Goal: Transaction & Acquisition: Subscribe to service/newsletter

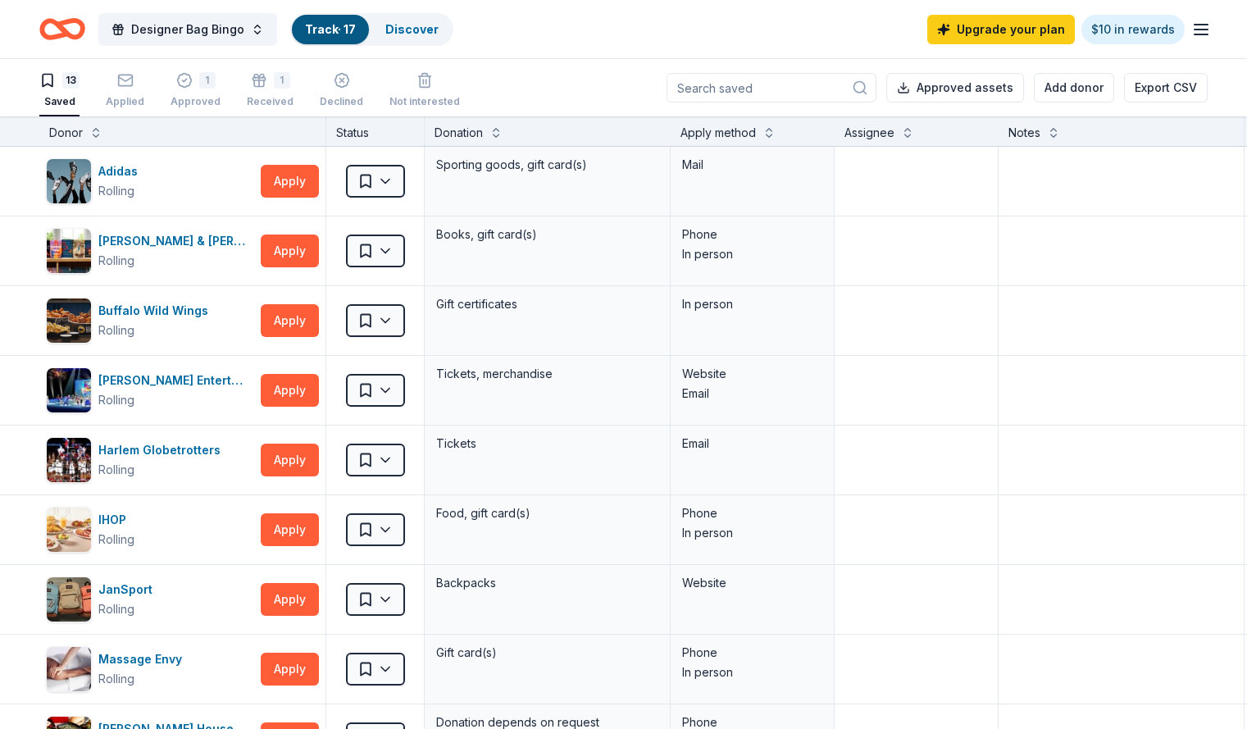
scroll to position [1, 0]
click at [181, 455] on div "Harlem Globetrotters" at bounding box center [162, 449] width 129 height 20
click at [1195, 30] on line "button" at bounding box center [1201, 30] width 13 height 0
click at [1117, 27] on link "$10 in rewards" at bounding box center [1132, 30] width 103 height 30
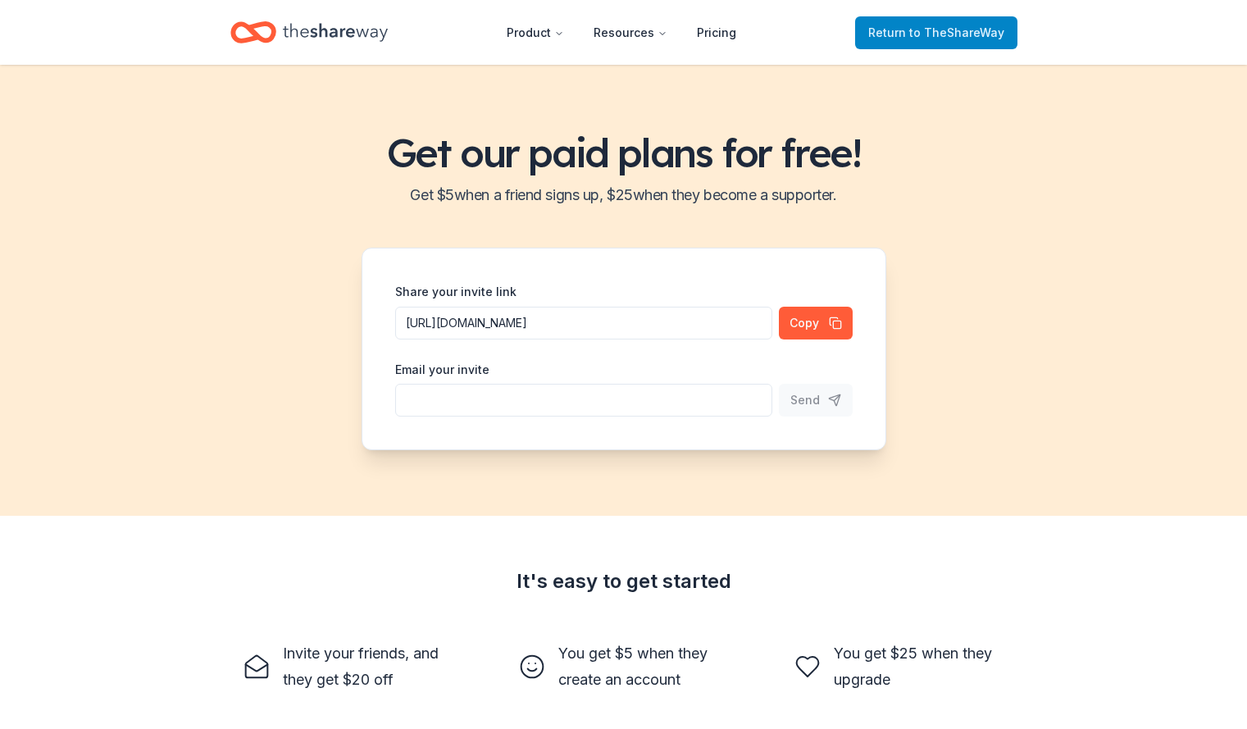
click at [951, 39] on span "Return to TheShareWay" at bounding box center [936, 33] width 136 height 20
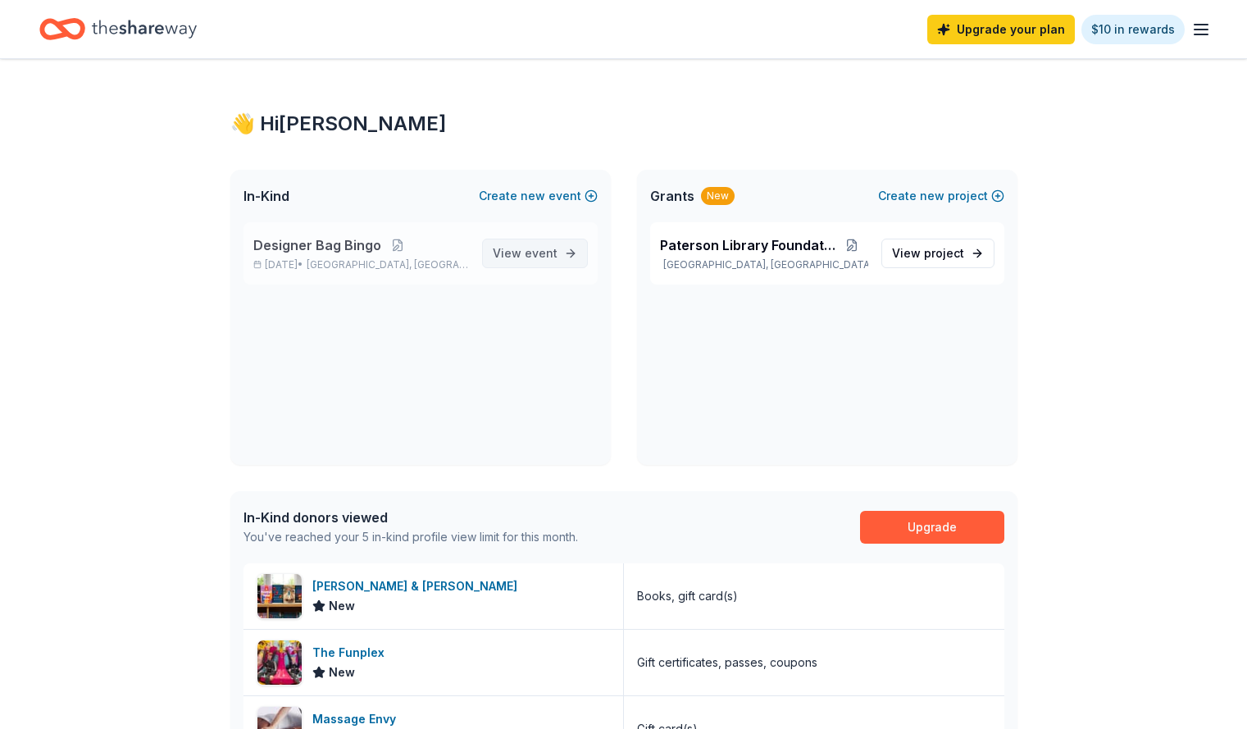
click at [533, 257] on span "event" at bounding box center [541, 253] width 33 height 14
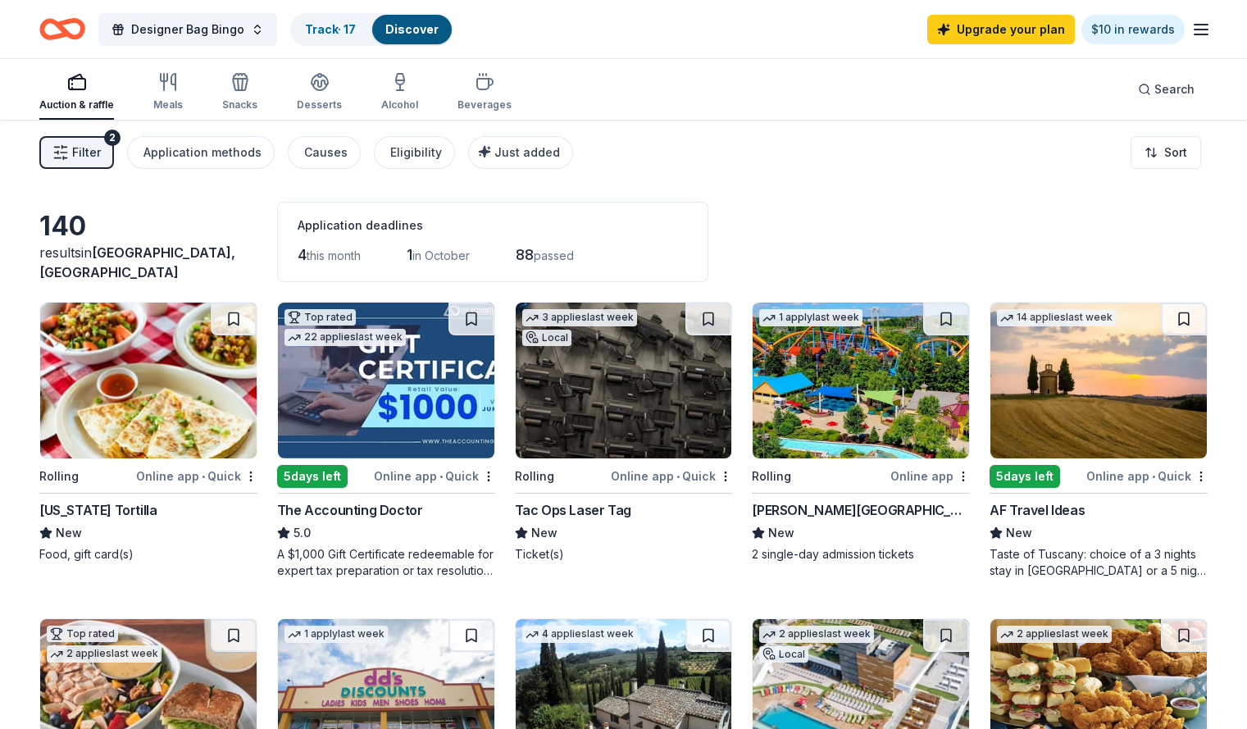
click at [114, 90] on div "button" at bounding box center [76, 82] width 75 height 20
click at [112, 93] on div "Auction & raffle" at bounding box center [76, 91] width 75 height 39
click at [203, 158] on div "Application methods" at bounding box center [202, 153] width 118 height 20
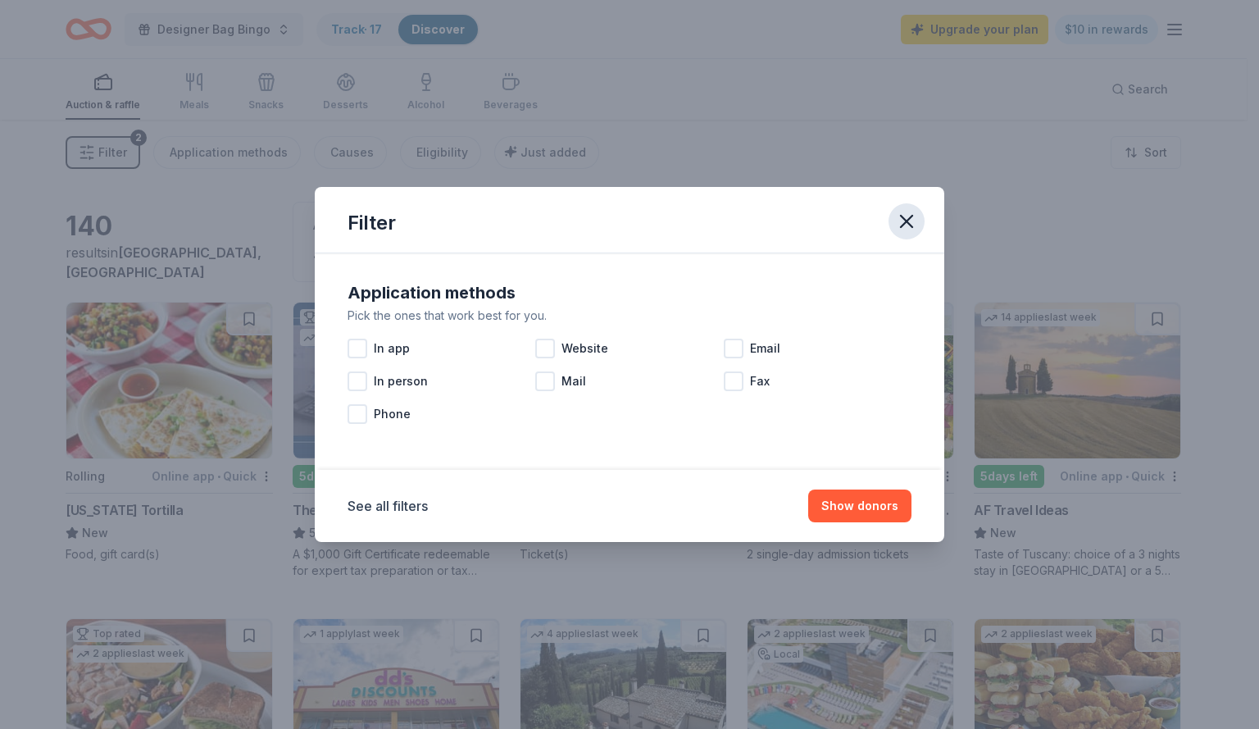
click at [908, 221] on icon "button" at bounding box center [906, 221] width 11 height 11
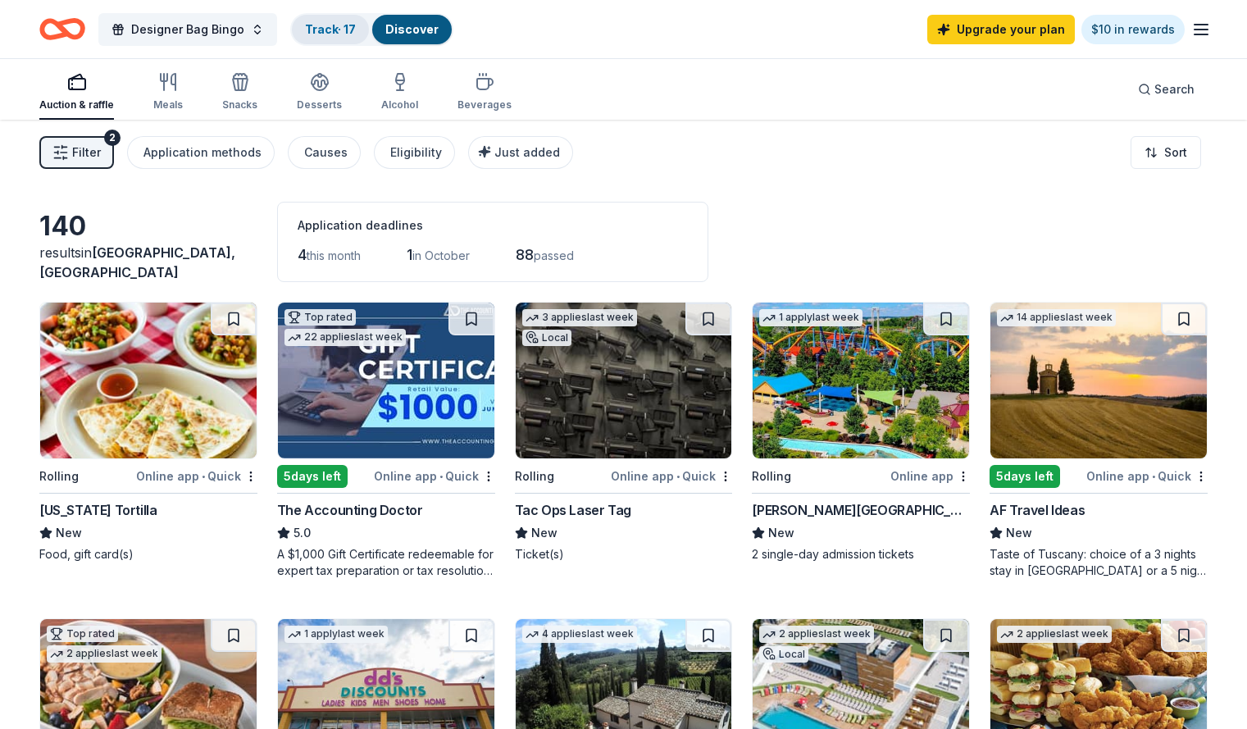
click at [356, 34] on link "Track · 17" at bounding box center [330, 29] width 51 height 14
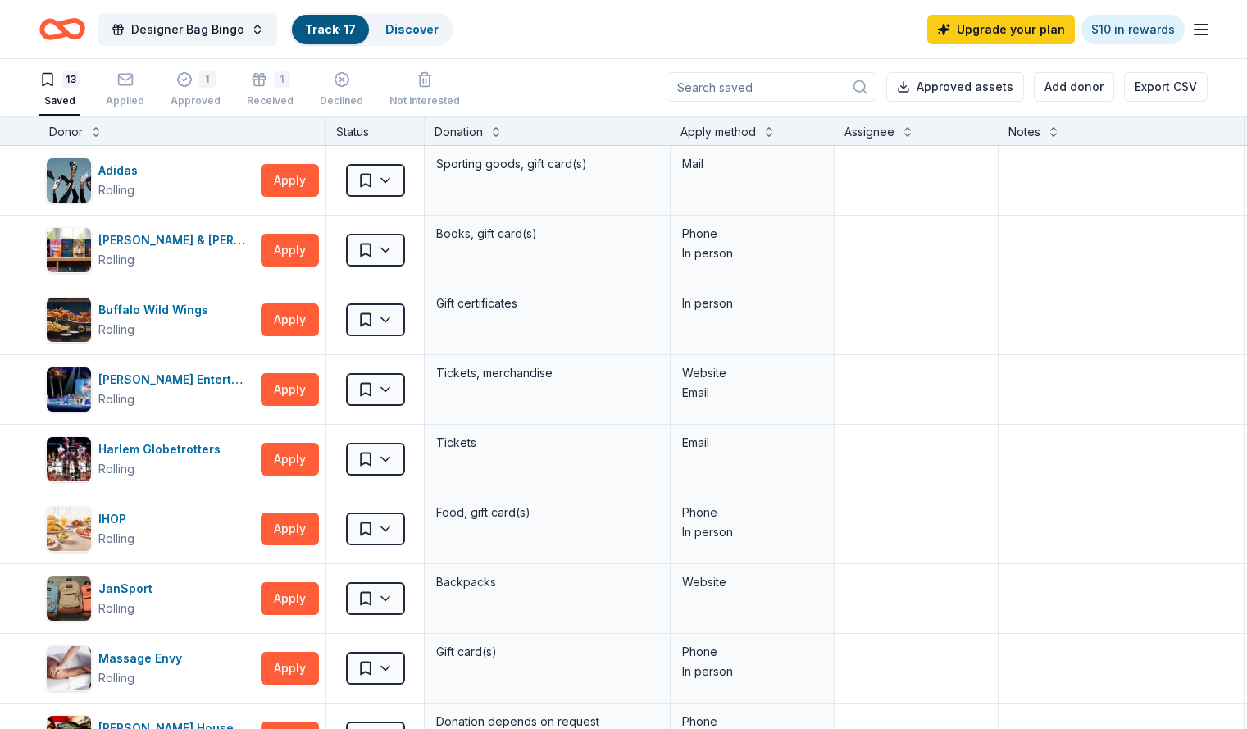
click at [356, 34] on link "Track · 17" at bounding box center [330, 29] width 51 height 14
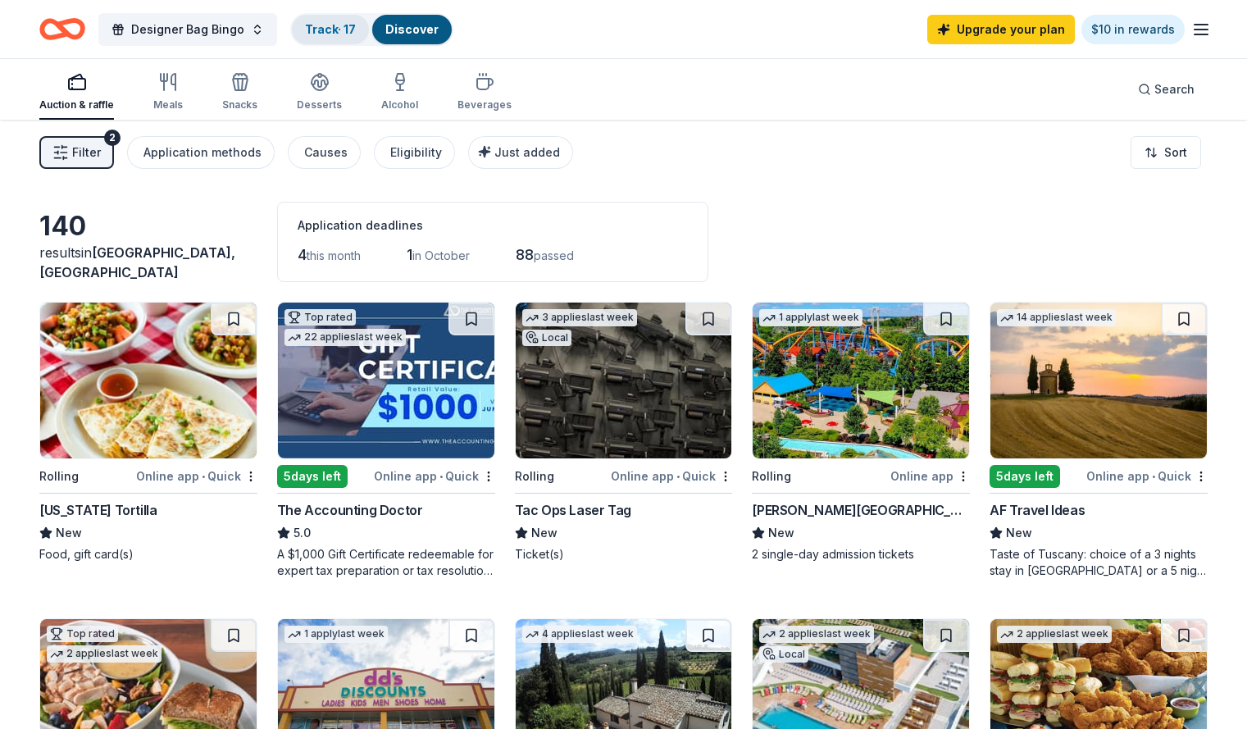
click at [339, 35] on link "Track · 17" at bounding box center [330, 29] width 51 height 14
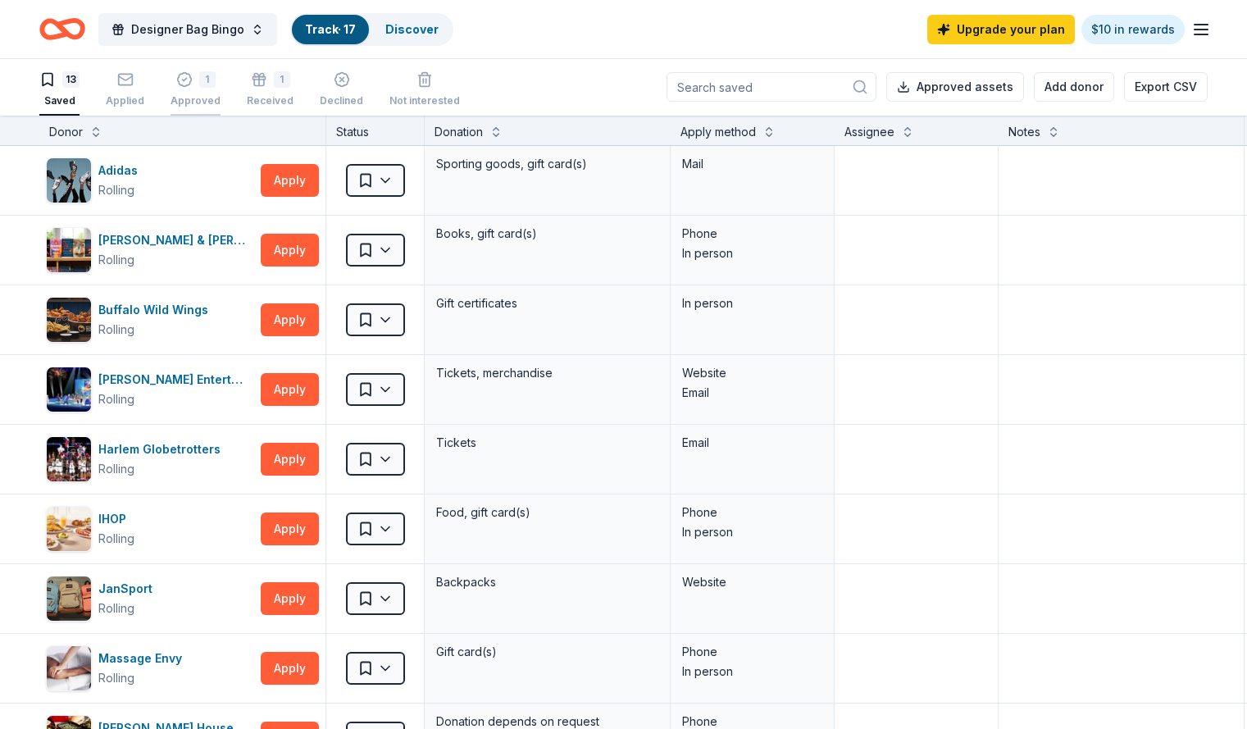
click at [221, 99] on div "Approved" at bounding box center [196, 100] width 50 height 13
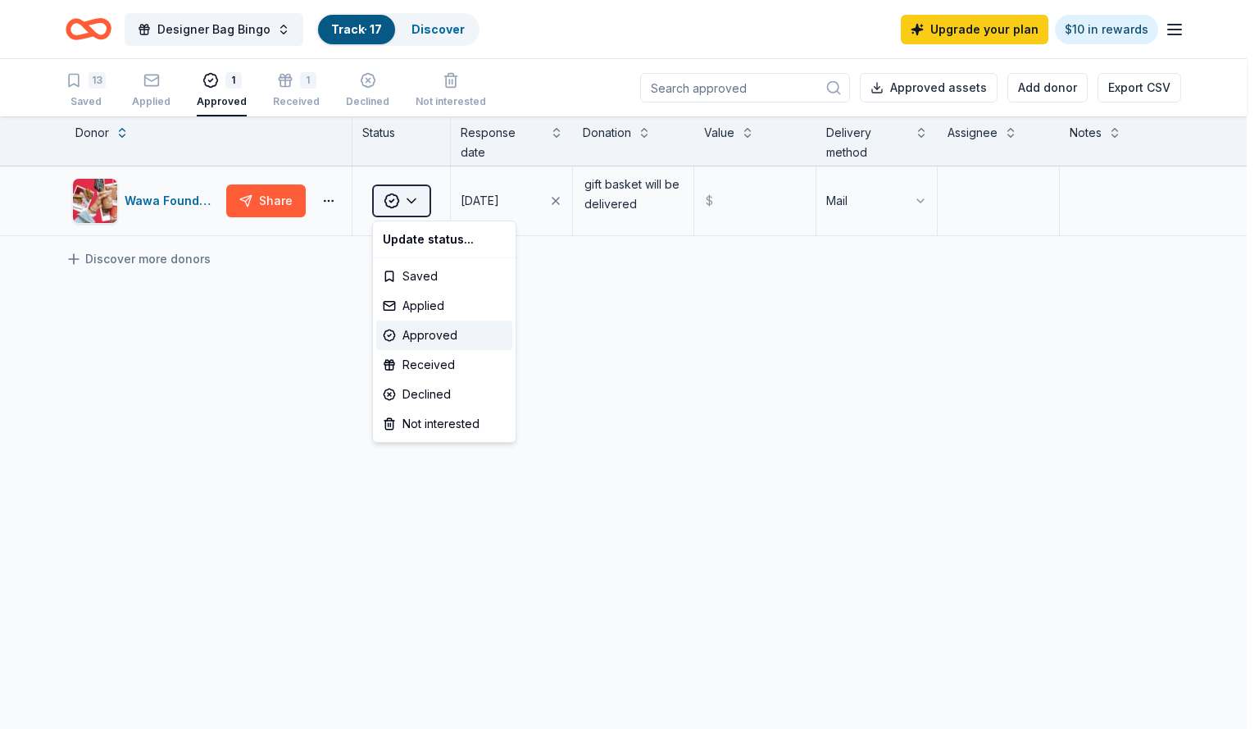
click at [415, 207] on html "Designer Bag Bingo Track · 17 Discover Upgrade your plan $10 in rewards 13 Save…" at bounding box center [629, 364] width 1259 height 729
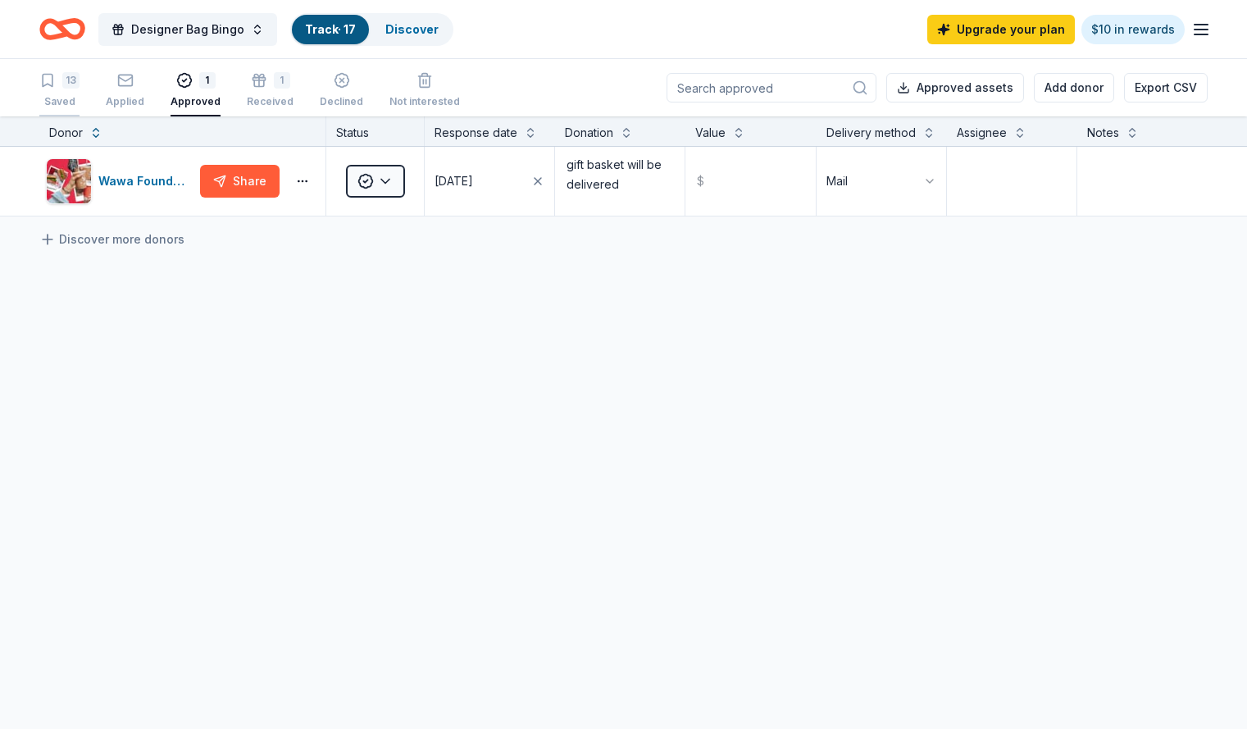
click at [80, 89] on div "13 Saved" at bounding box center [59, 90] width 40 height 36
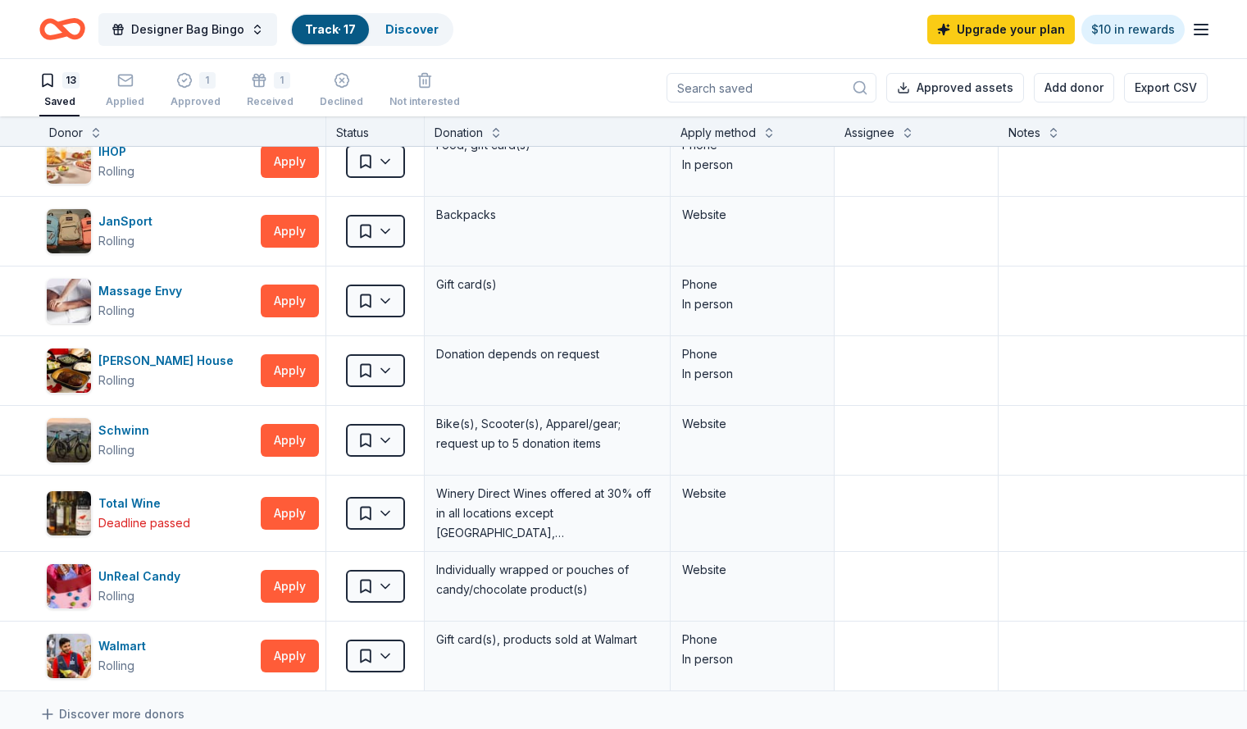
scroll to position [356, 0]
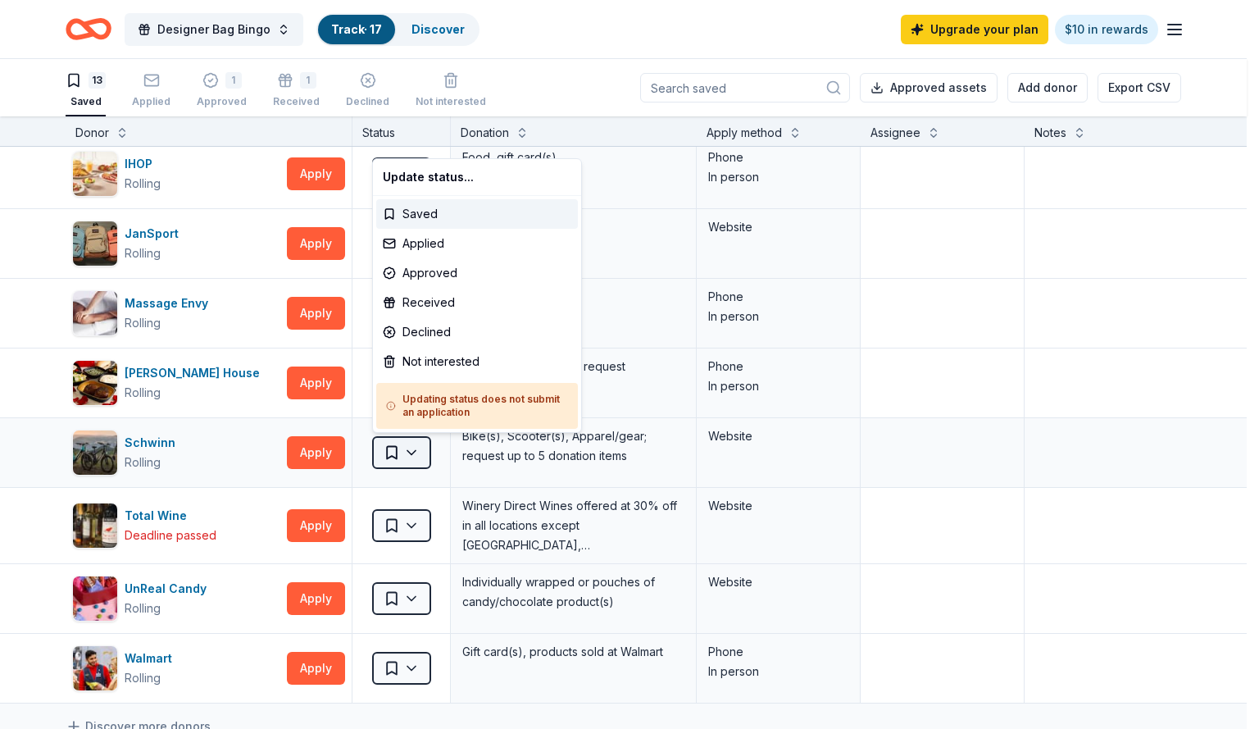
click at [400, 459] on html "Designer Bag Bingo Track · 17 Discover Upgrade your plan $10 in rewards 13 Save…" at bounding box center [629, 364] width 1259 height 729
click at [154, 446] on html "Designer Bag Bingo Track · 17 Discover Upgrade your plan $10 in rewards 13 Save…" at bounding box center [629, 364] width 1259 height 729
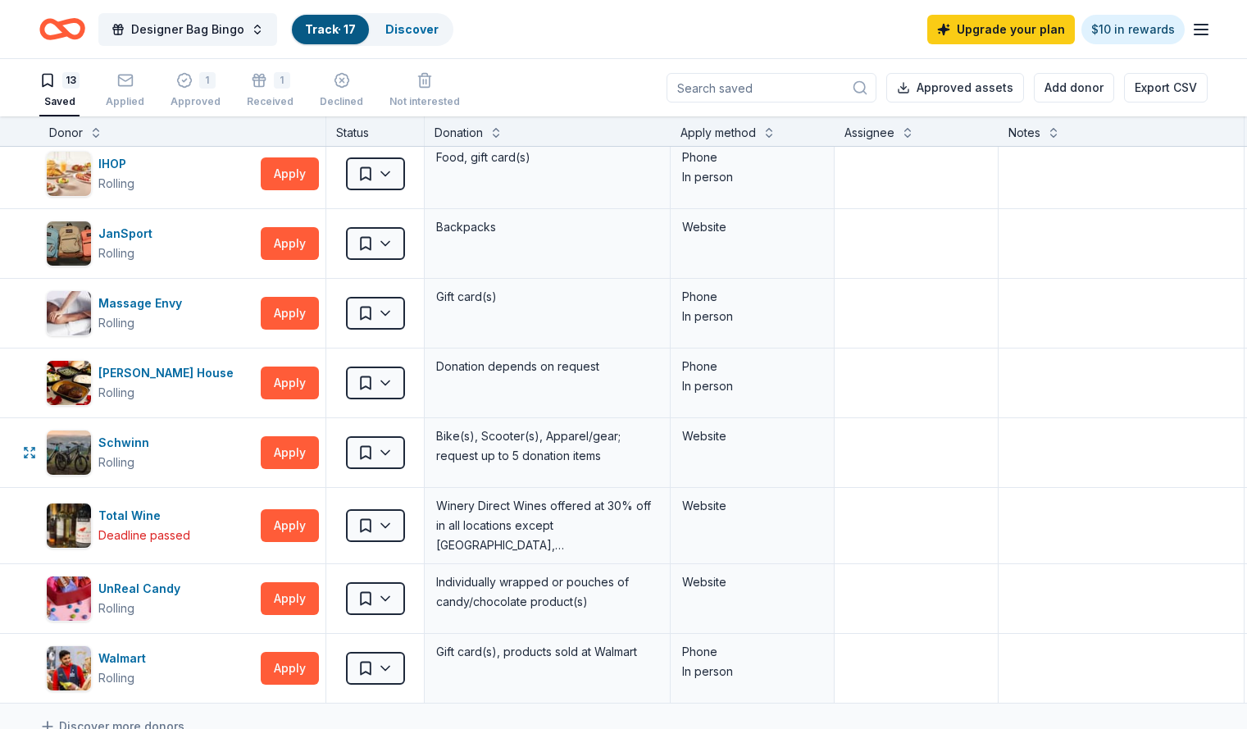
click at [154, 446] on div "Schwinn" at bounding box center [126, 443] width 57 height 20
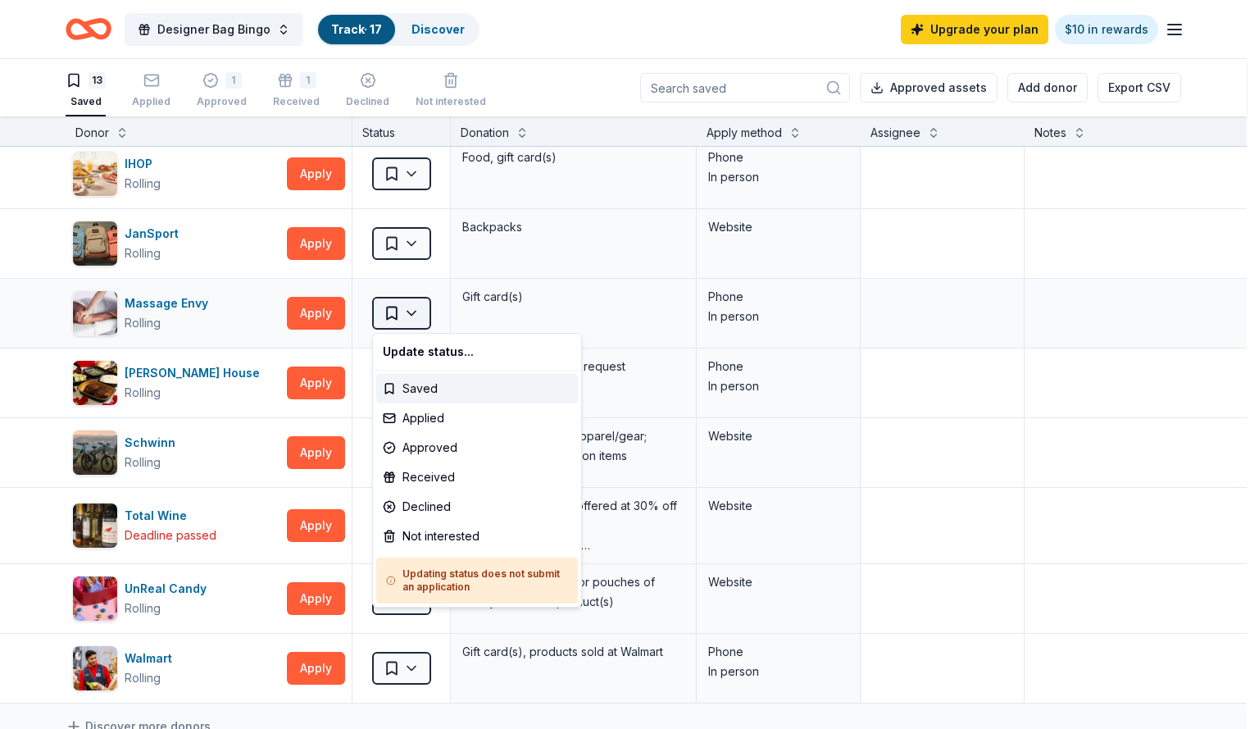
click at [410, 312] on html "Designer Bag Bingo Track · 17 Discover Upgrade your plan $10 in rewards 13 Save…" at bounding box center [629, 364] width 1259 height 729
click at [454, 532] on div "Not interested" at bounding box center [477, 536] width 202 height 30
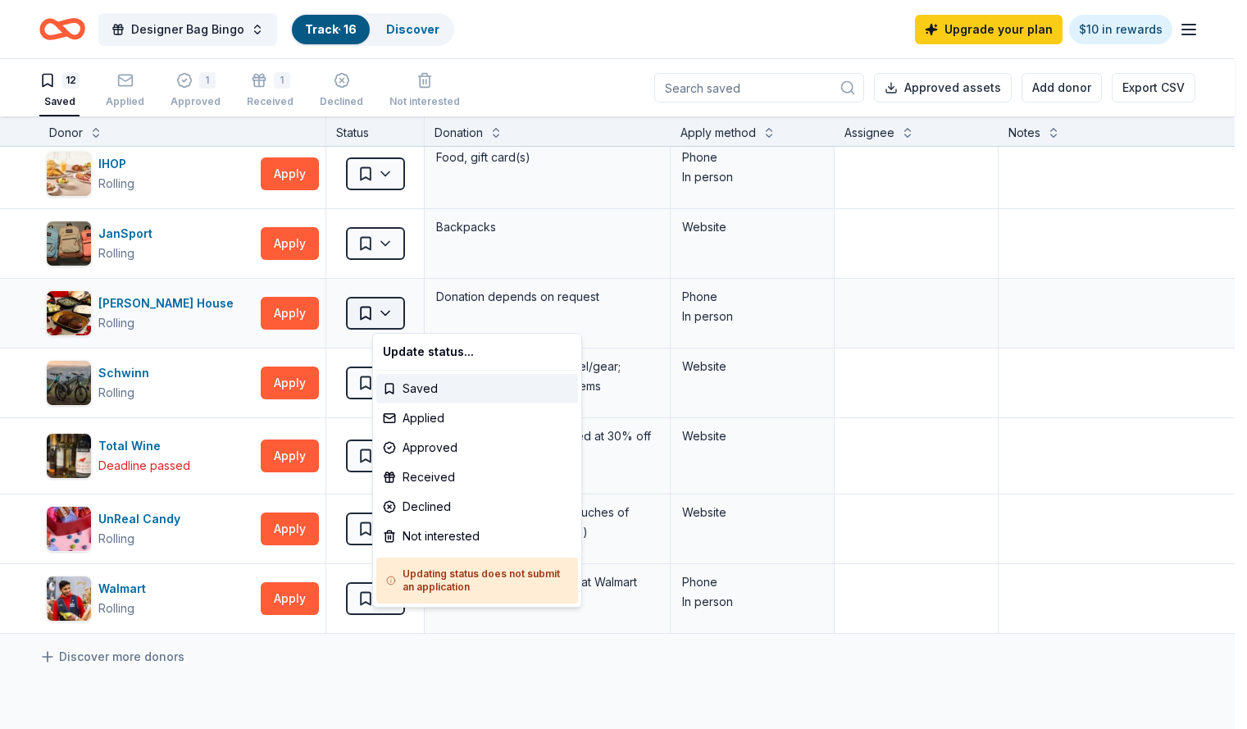
click at [419, 312] on html "Designer Bag Bingo Track · 16 Discover Upgrade your plan $10 in rewards 12 Save…" at bounding box center [623, 364] width 1247 height 729
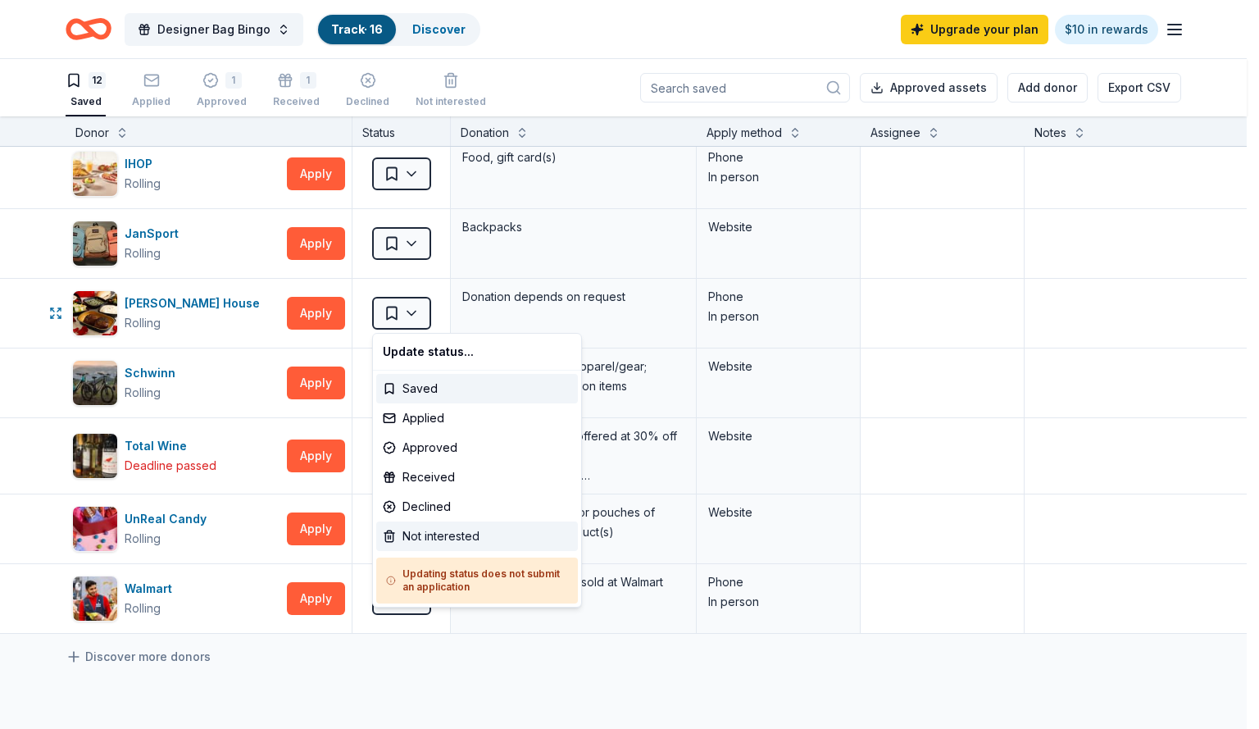
click at [447, 537] on div "Not interested" at bounding box center [477, 536] width 202 height 30
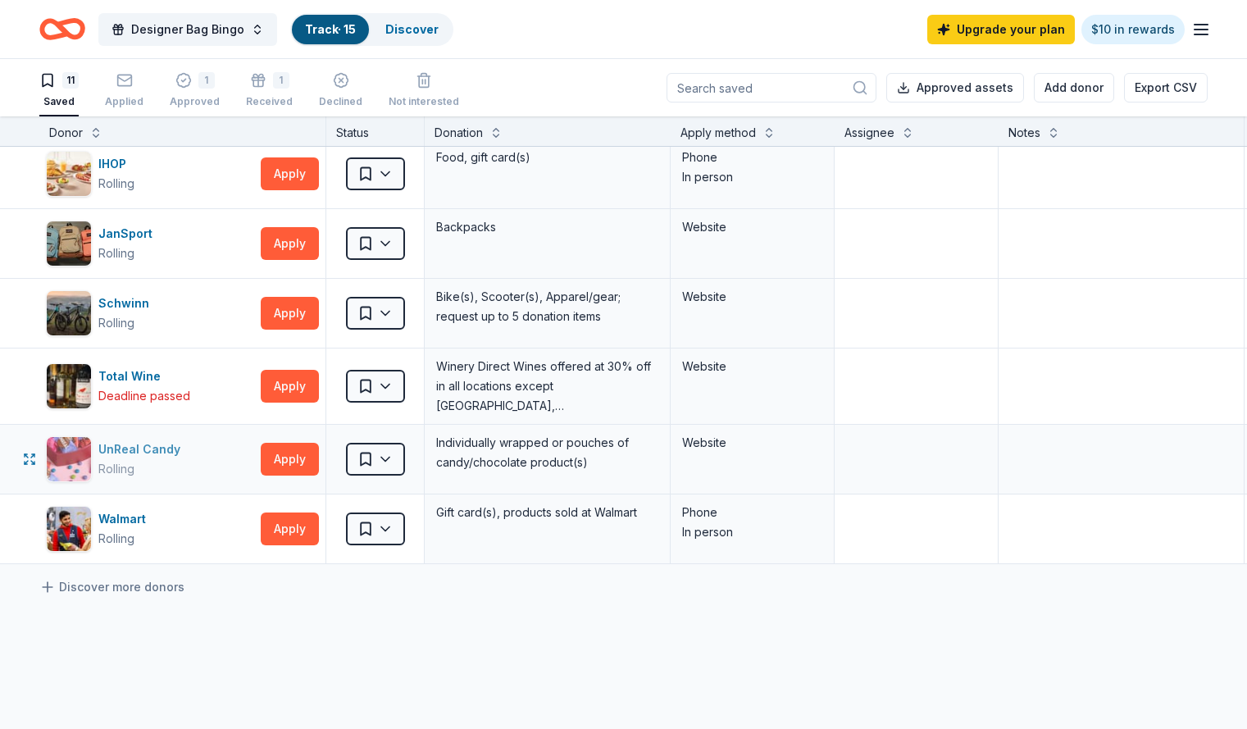
click at [180, 450] on div "UnReal Candy" at bounding box center [142, 449] width 89 height 20
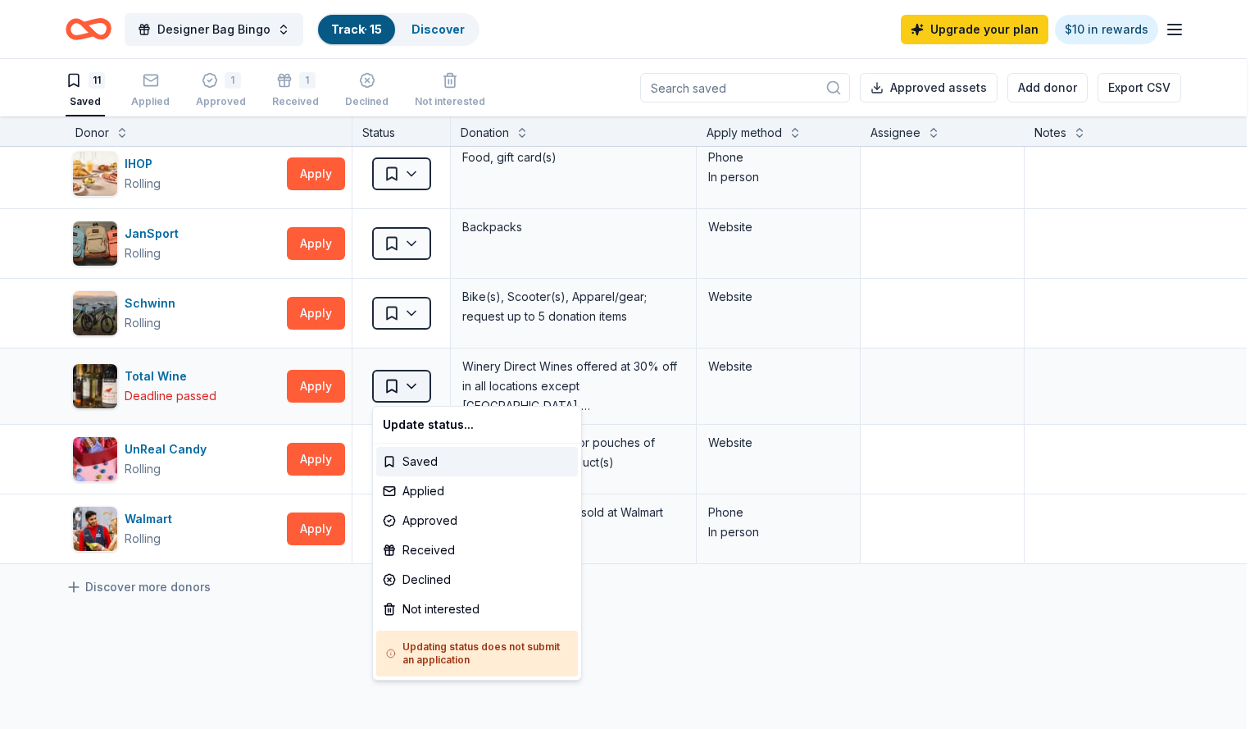
click at [416, 390] on html "Designer Bag Bingo Track · 15 Discover Upgrade your plan $10 in rewards 11 Save…" at bounding box center [629, 364] width 1259 height 729
click at [259, 589] on html "Designer Bag Bingo Track · 15 Discover Upgrade your plan $10 in rewards 11 Save…" at bounding box center [629, 364] width 1259 height 729
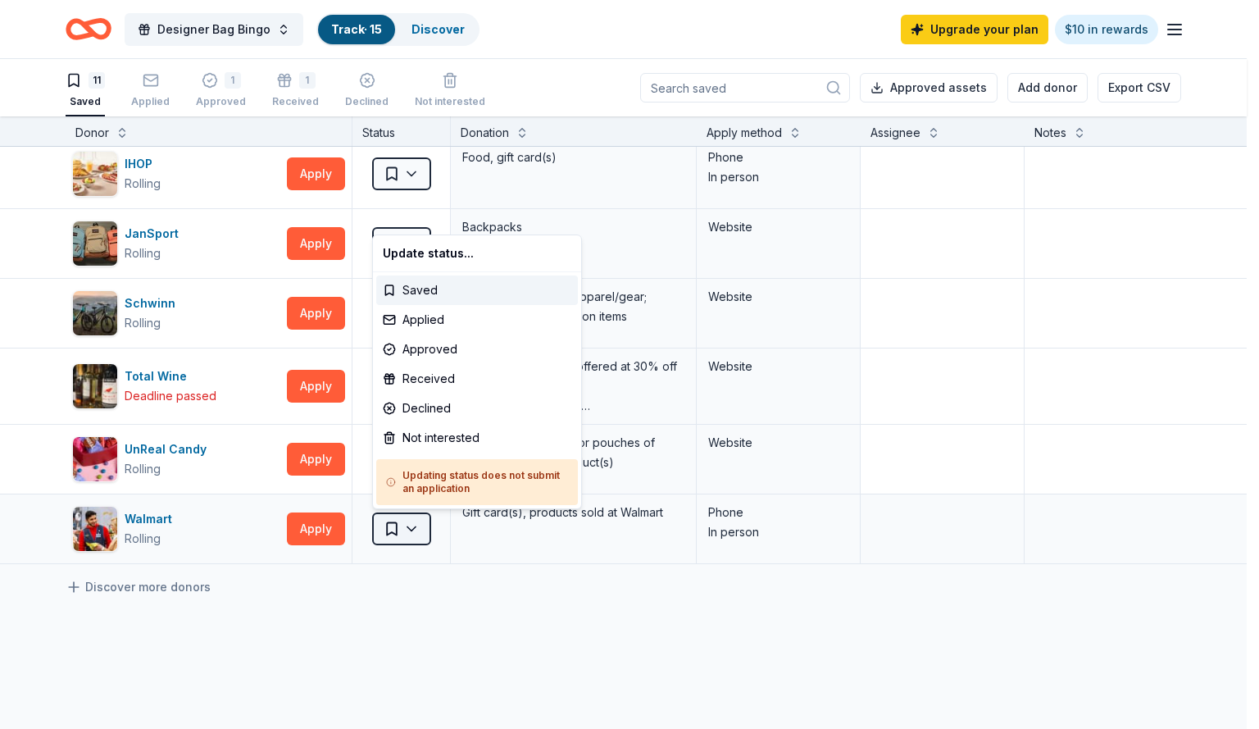
click at [412, 532] on html "Designer Bag Bingo Track · 15 Discover Upgrade your plan $10 in rewards 11 Save…" at bounding box center [629, 364] width 1259 height 729
click at [453, 429] on div "Not interested" at bounding box center [477, 438] width 202 height 30
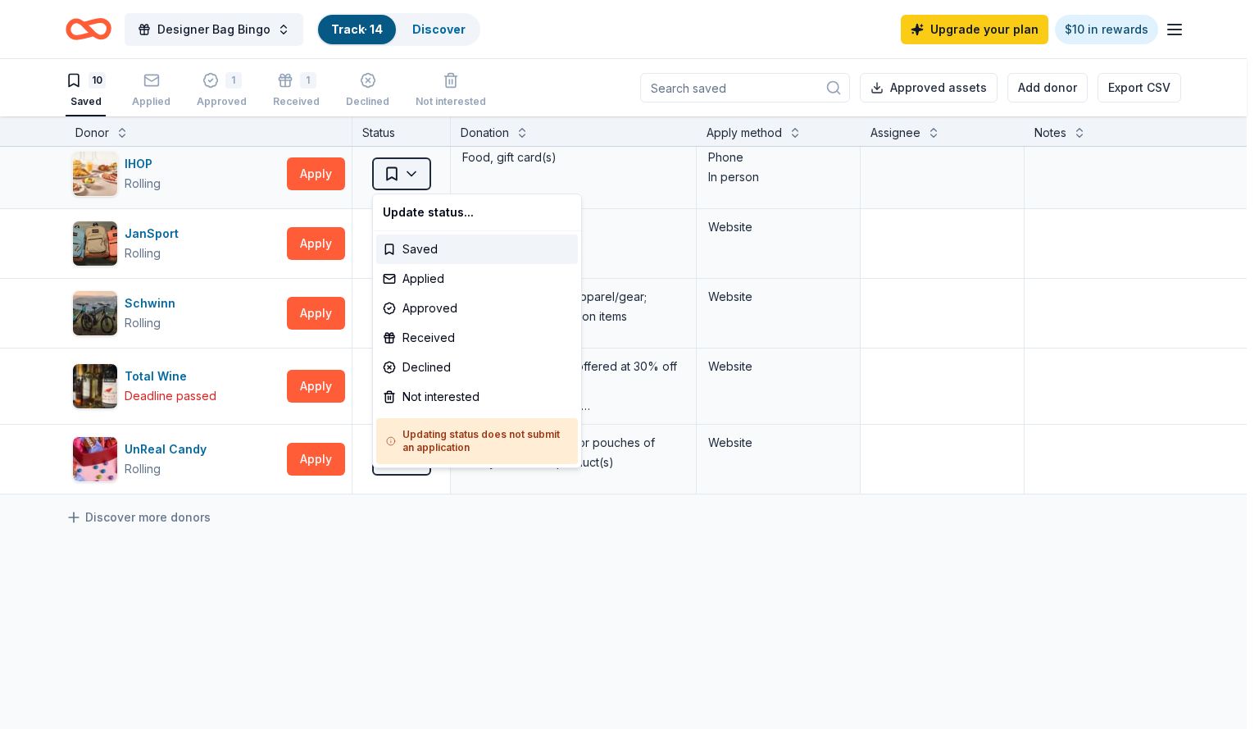
click at [417, 177] on html "Designer Bag Bingo Track · 14 Discover Upgrade your plan $10 in rewards 10 Save…" at bounding box center [629, 364] width 1259 height 729
click at [442, 398] on div "Not interested" at bounding box center [477, 397] width 202 height 30
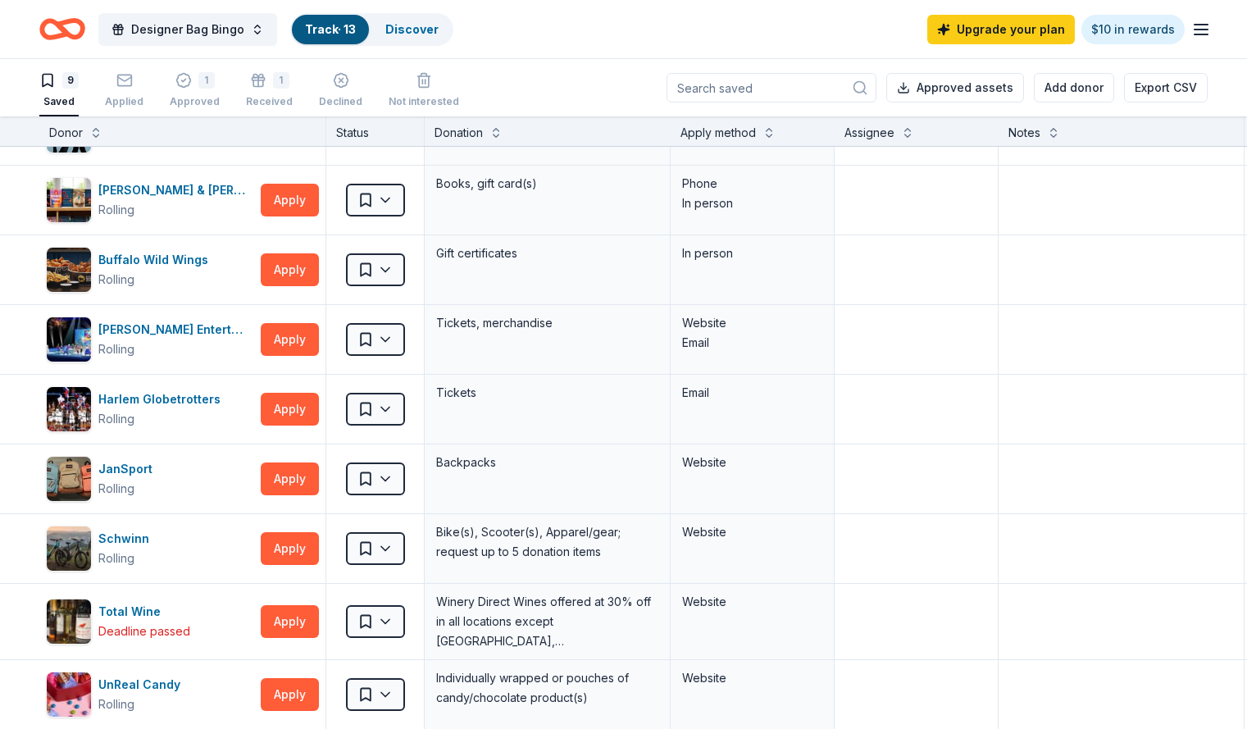
scroll to position [0, 0]
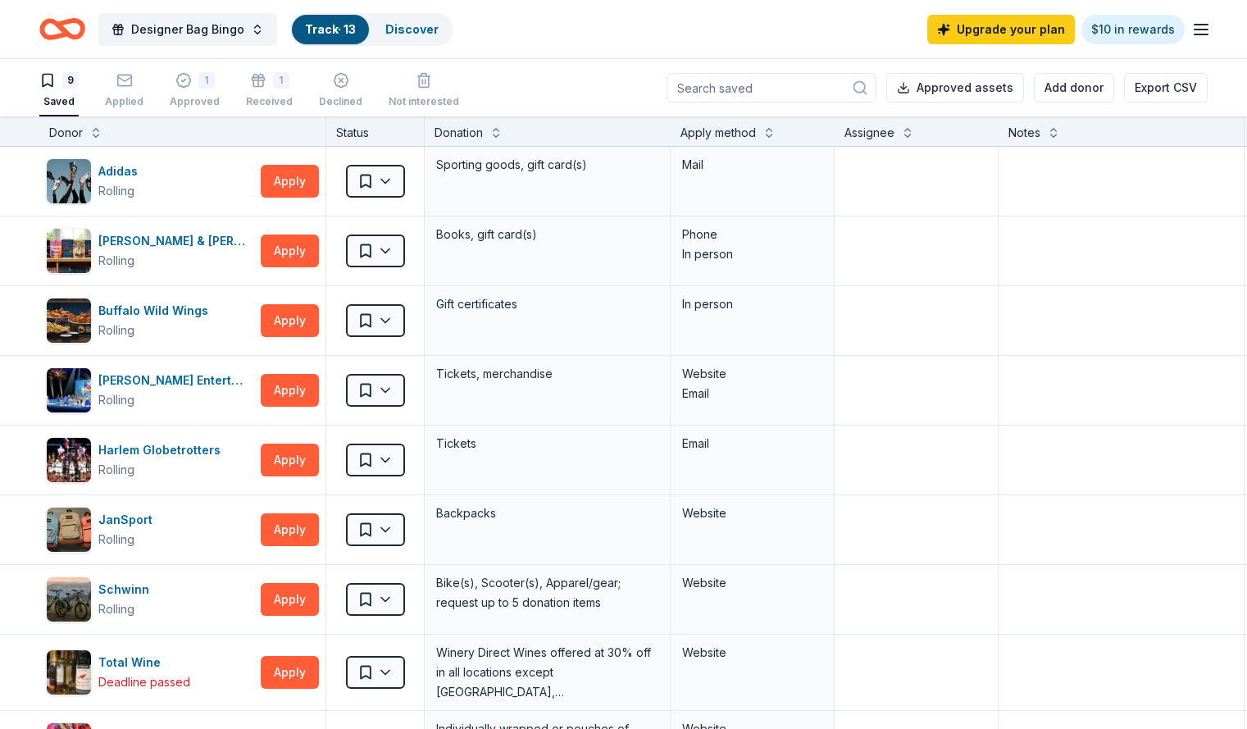
click at [1191, 33] on icon "button" at bounding box center [1201, 30] width 20 height 20
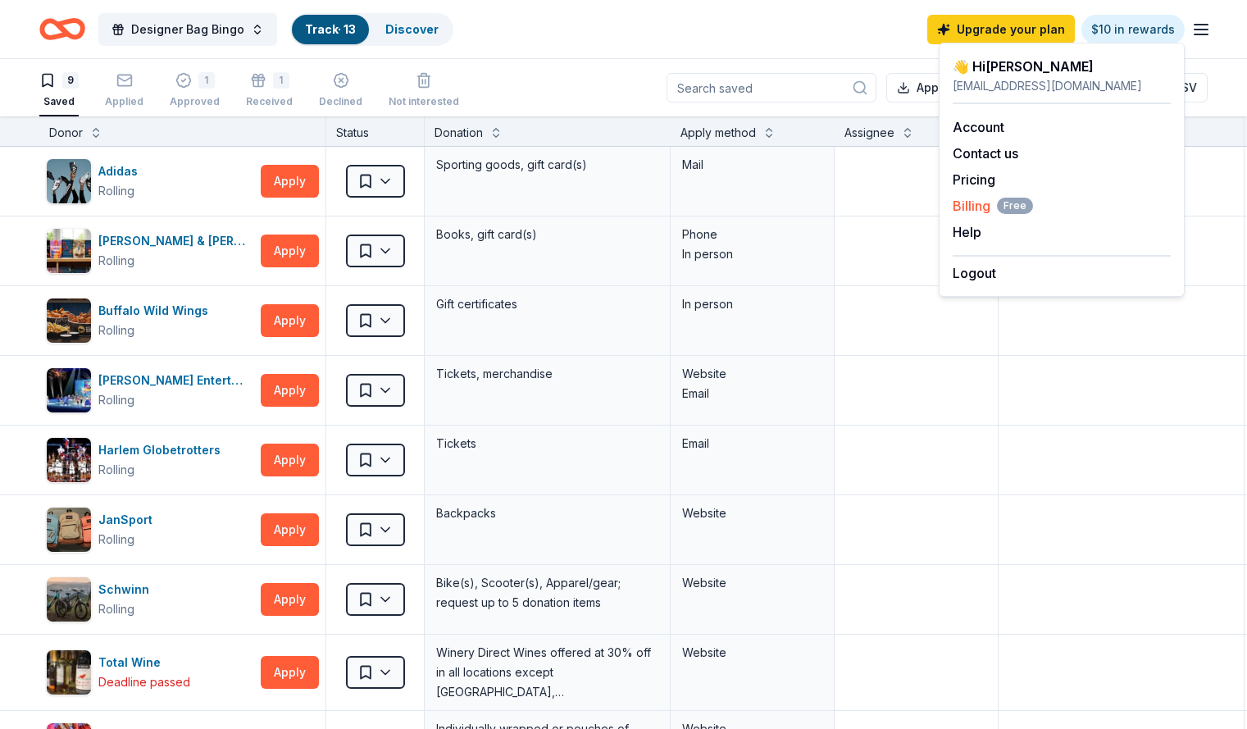
click at [970, 202] on span "Billing Free" at bounding box center [993, 206] width 80 height 20
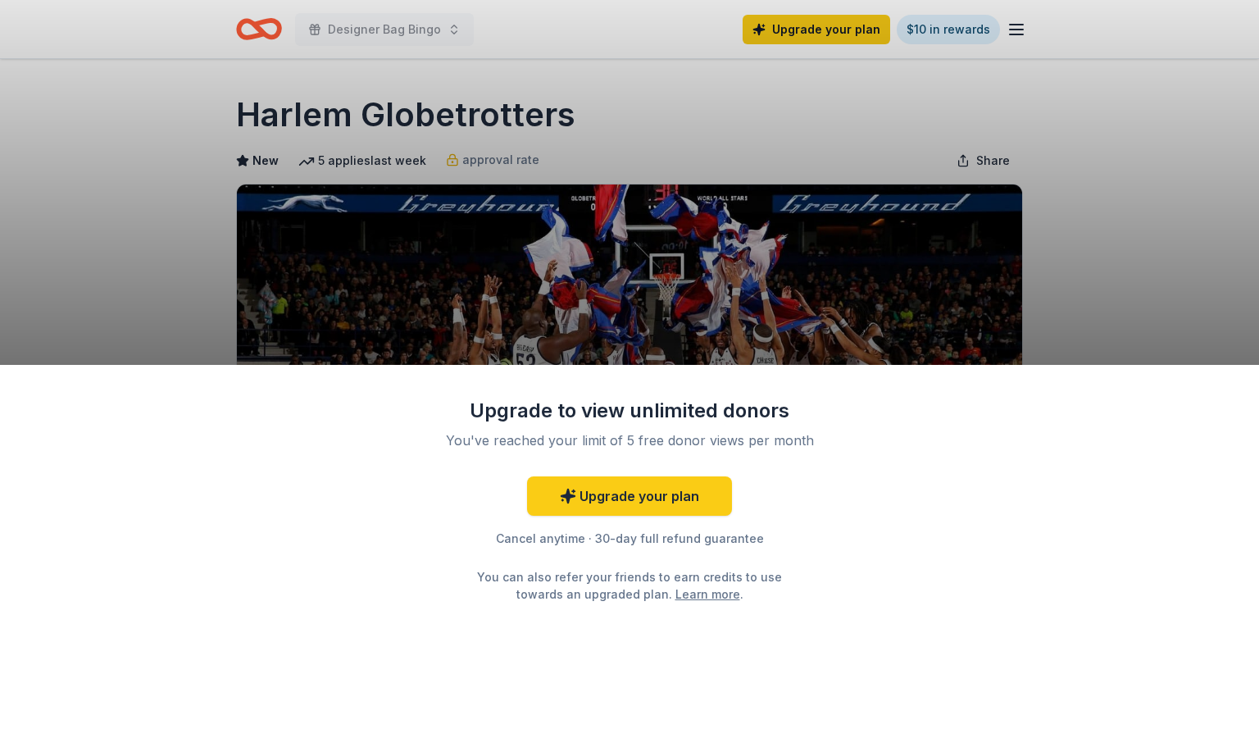
click at [952, 30] on div "Upgrade to view unlimited donors You've reached your limit of 5 free donor view…" at bounding box center [629, 364] width 1259 height 729
click at [574, 507] on link "Upgrade your plan" at bounding box center [629, 495] width 205 height 39
click at [981, 30] on div "Upgrade to view unlimited donors You've reached your limit of 5 free donor view…" at bounding box center [629, 364] width 1259 height 729
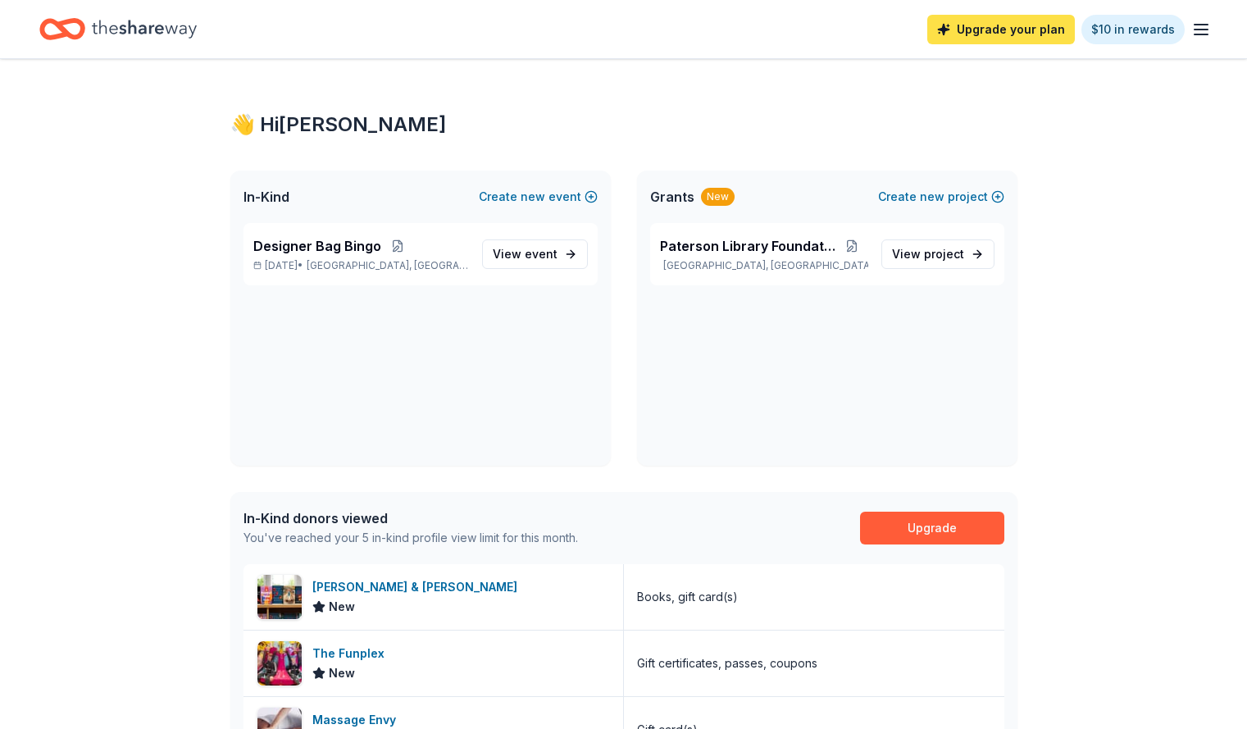
click at [1021, 41] on link "Upgrade your plan" at bounding box center [1001, 30] width 148 height 30
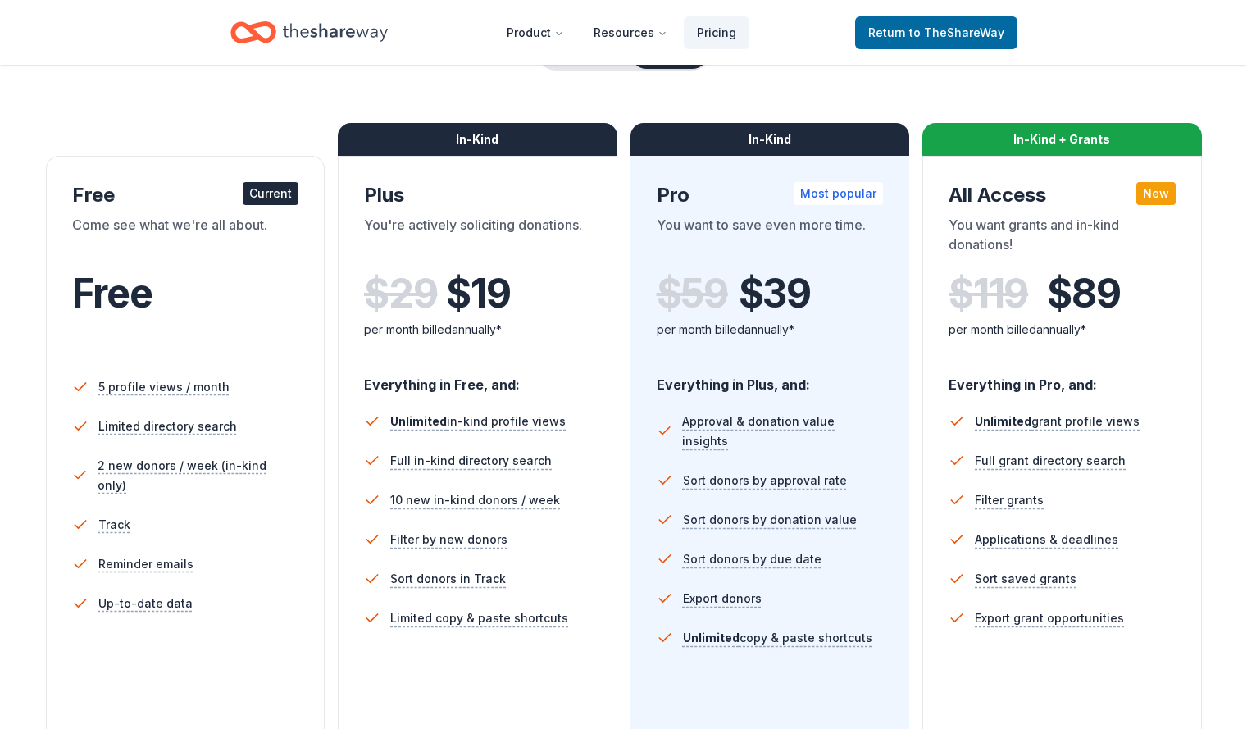
scroll to position [206, 0]
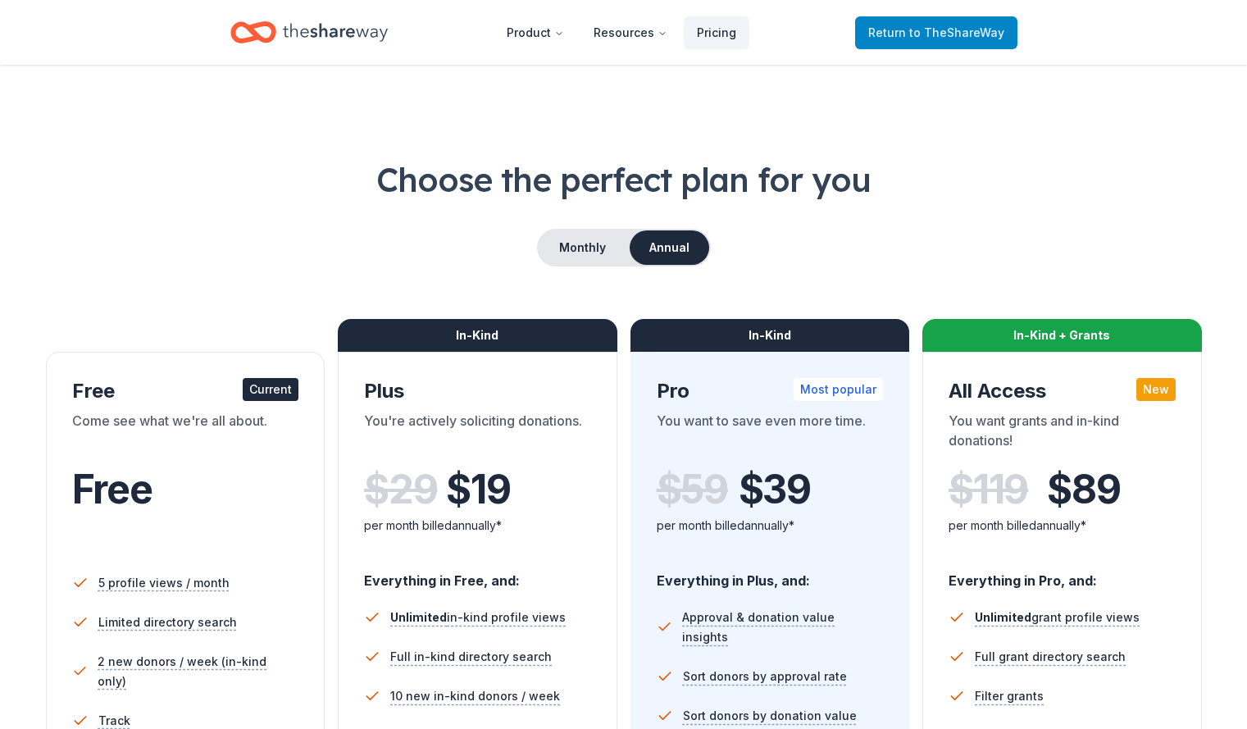
click at [966, 29] on span "to TheShareWay" at bounding box center [956, 32] width 95 height 14
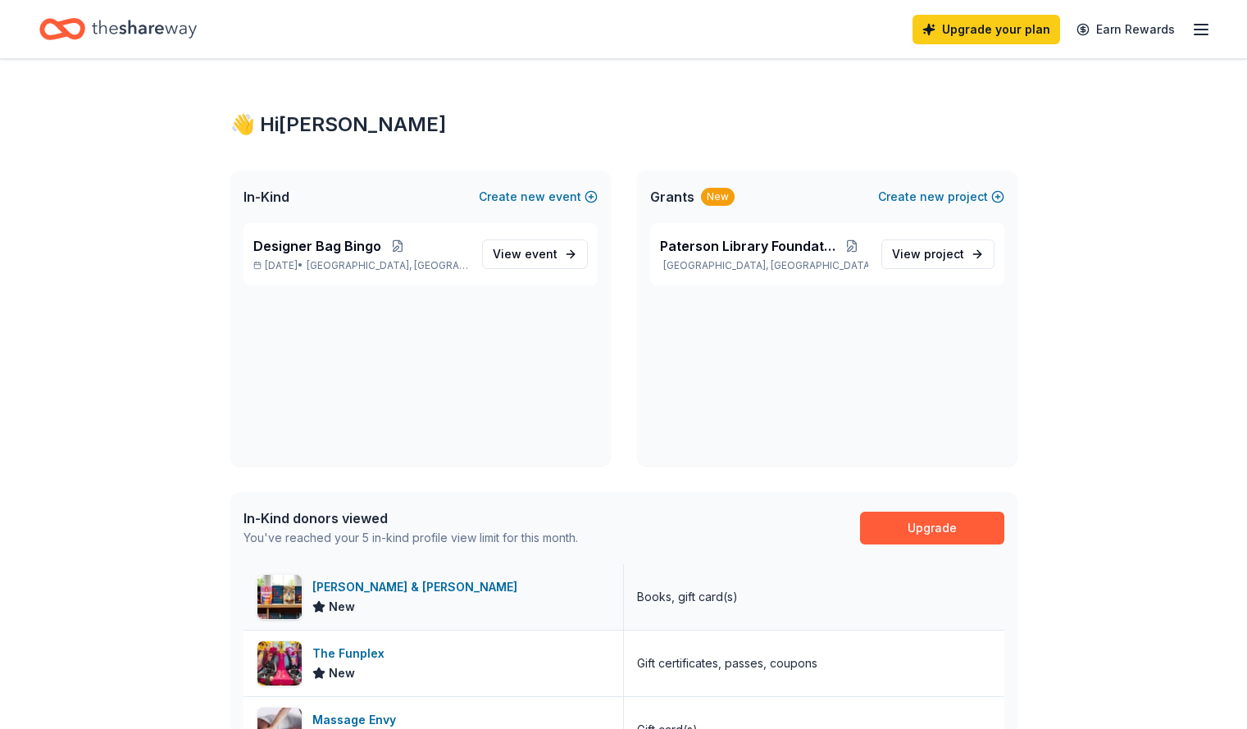
click at [307, 591] on div "Barnes & Noble New" at bounding box center [434, 597] width 380 height 66
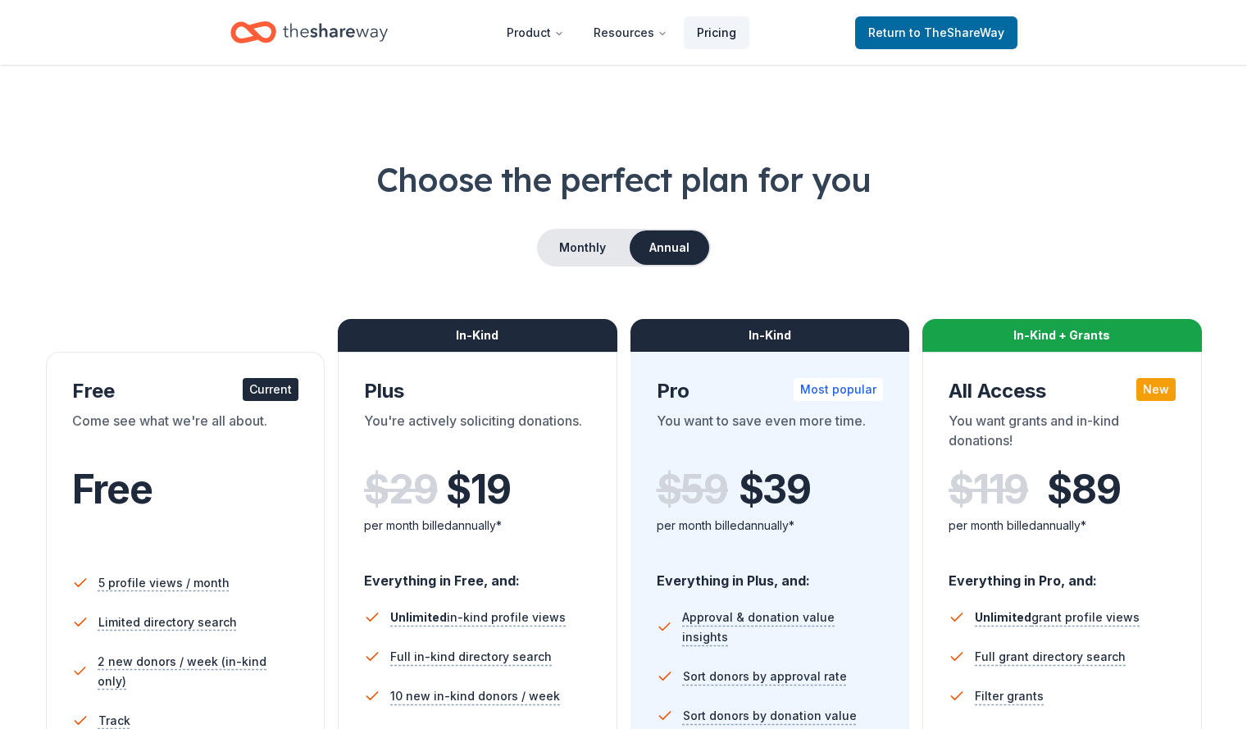
click at [735, 25] on link "Pricing" at bounding box center [717, 32] width 66 height 33
click at [557, 34] on button "Product" at bounding box center [536, 32] width 84 height 33
click at [920, 31] on span "to TheShareWay" at bounding box center [956, 32] width 95 height 14
click at [342, 31] on icon "Home" at bounding box center [335, 32] width 105 height 18
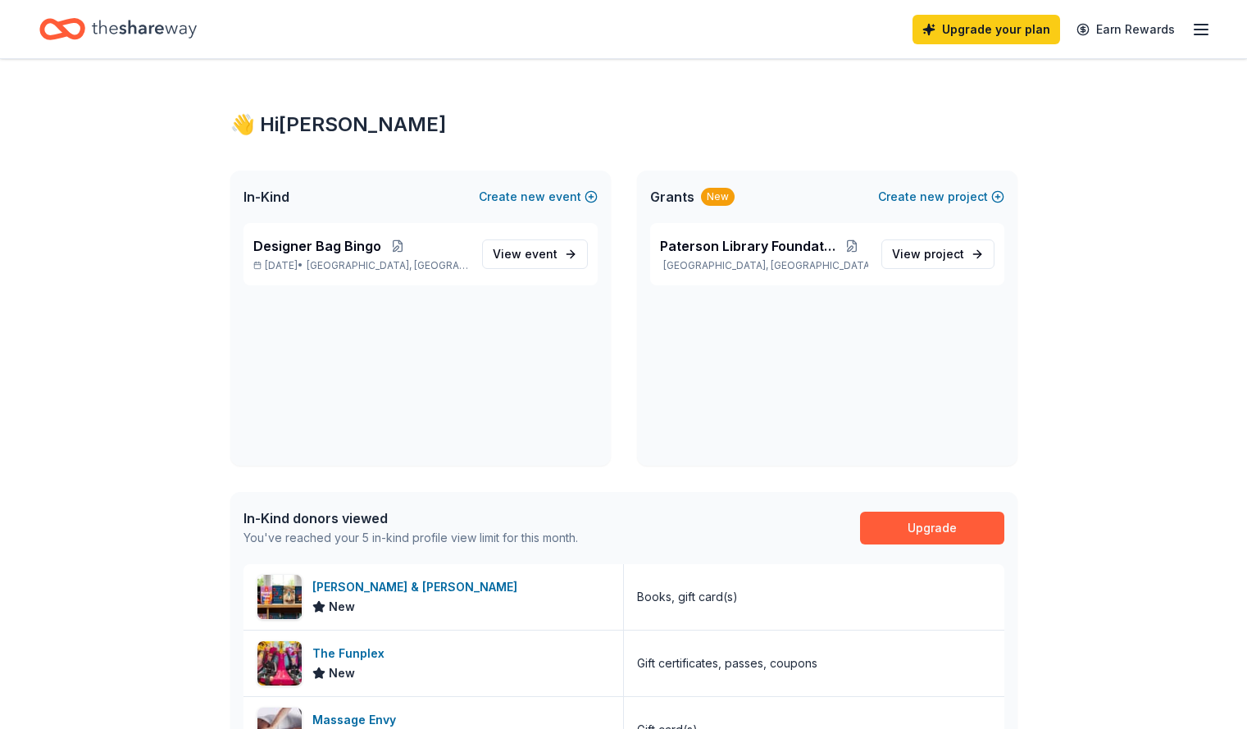
click at [1191, 26] on icon "button" at bounding box center [1201, 30] width 20 height 20
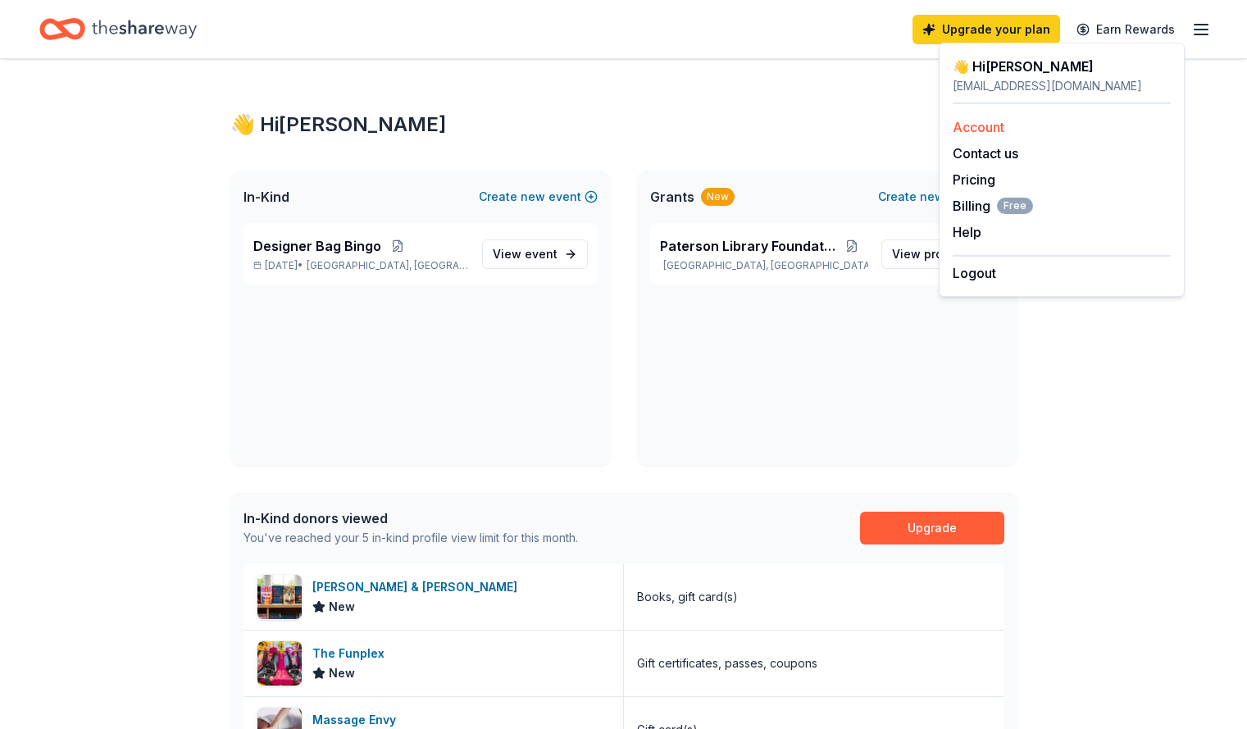
click at [997, 130] on link "Account" at bounding box center [979, 127] width 52 height 16
